Goal: Obtain resource: Download file/media

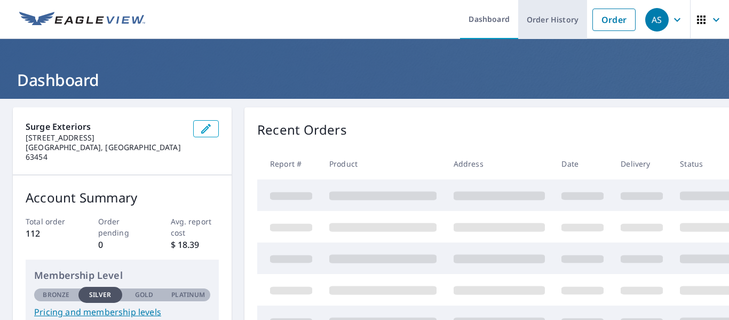
click at [566, 28] on link "Order History" at bounding box center [552, 19] width 69 height 39
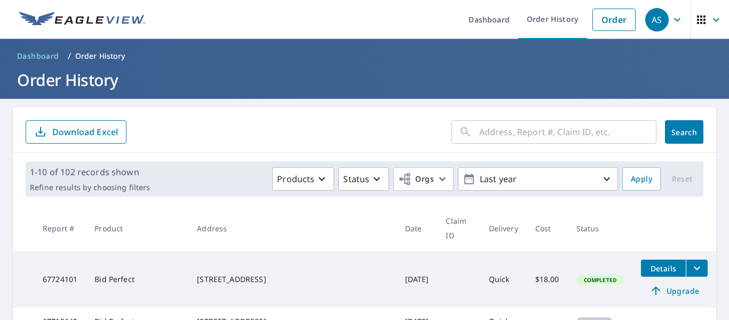
click at [601, 116] on div "​ Search Download Excel" at bounding box center [365, 129] width 704 height 45
click at [591, 123] on input "text" at bounding box center [567, 132] width 177 height 30
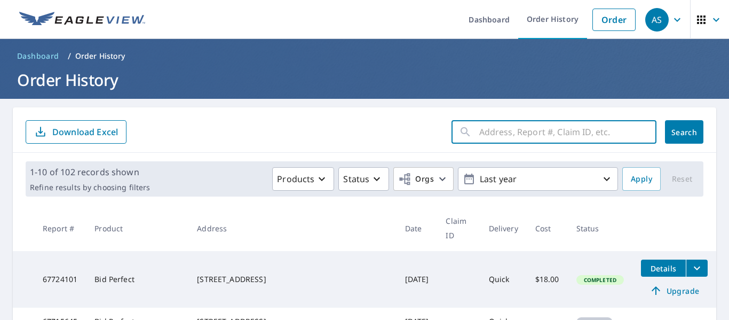
paste input "[STREET_ADDRESS]"
drag, startPoint x: 530, startPoint y: 135, endPoint x: 766, endPoint y: 132, distance: 236.0
click at [729, 132] on html "AS AS Dashboard Order History Order AS Dashboard / Order History Order History …" at bounding box center [364, 160] width 729 height 320
type input "526 [GEOGRAPHIC_DATA]"
click button "Search" at bounding box center [684, 131] width 38 height 23
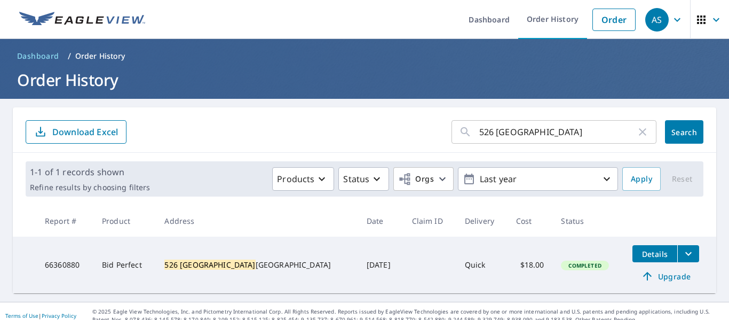
scroll to position [9, 0]
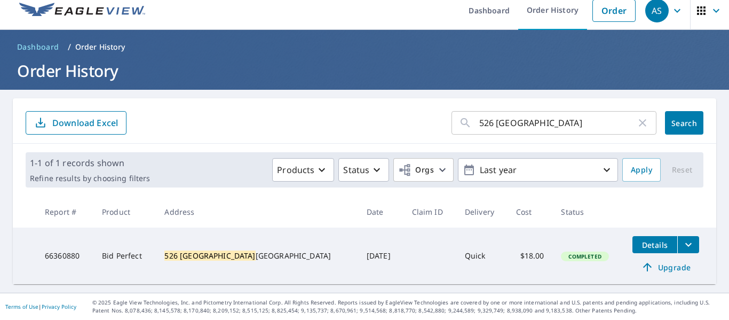
click at [639, 243] on span "Details" at bounding box center [655, 245] width 32 height 10
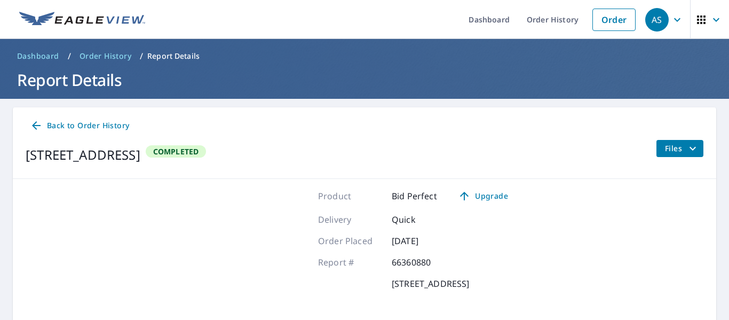
click at [688, 146] on icon "filesDropdownBtn-66360880" at bounding box center [693, 148] width 13 height 13
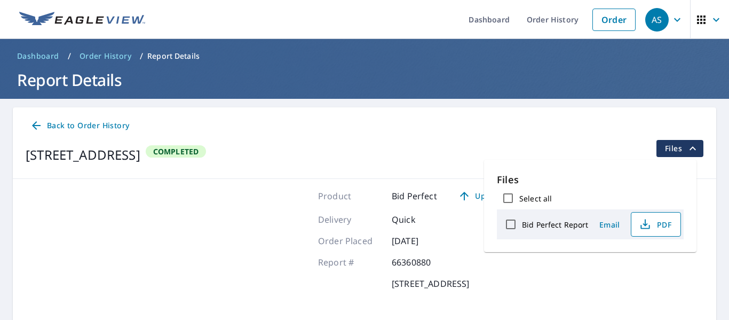
click at [635, 227] on button "PDF" at bounding box center [656, 224] width 50 height 25
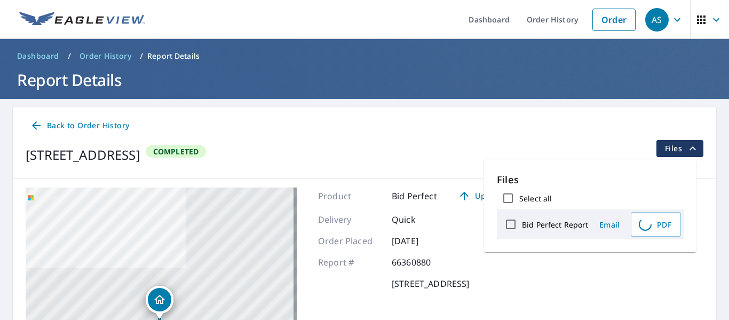
scroll to position [53, 0]
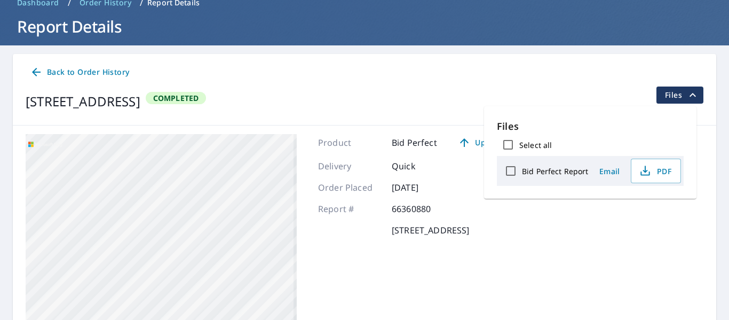
drag, startPoint x: 168, startPoint y: 248, endPoint x: 184, endPoint y: 123, distance: 125.9
click at [182, 117] on div "Back to Order History [STREET_ADDRESS] Completed Files [STREET_ADDRESS] Aerial …" at bounding box center [365, 232] width 704 height 356
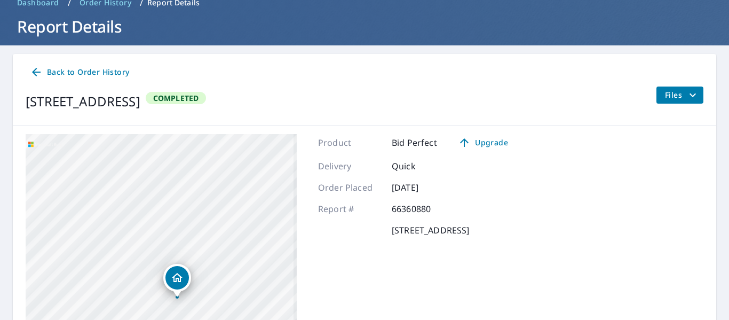
drag, startPoint x: 181, startPoint y: 235, endPoint x: 199, endPoint y: 35, distance: 201.5
click at [199, 35] on div "Dashboard Order History Order AS Dashboard / Order History / Report Details Rep…" at bounding box center [364, 160] width 729 height 320
click at [211, 165] on div "[STREET_ADDRESS]" at bounding box center [161, 267] width 271 height 267
drag, startPoint x: 190, startPoint y: 229, endPoint x: 183, endPoint y: 146, distance: 83.6
click at [183, 146] on div "[STREET_ADDRESS]" at bounding box center [161, 267] width 271 height 267
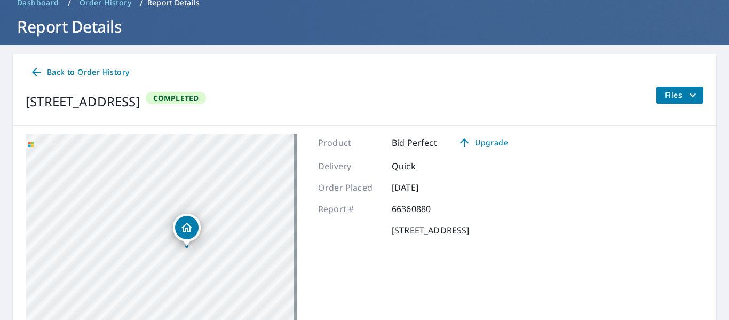
scroll to position [160, 0]
